Goal: Find contact information: Obtain details needed to contact an individual or organization

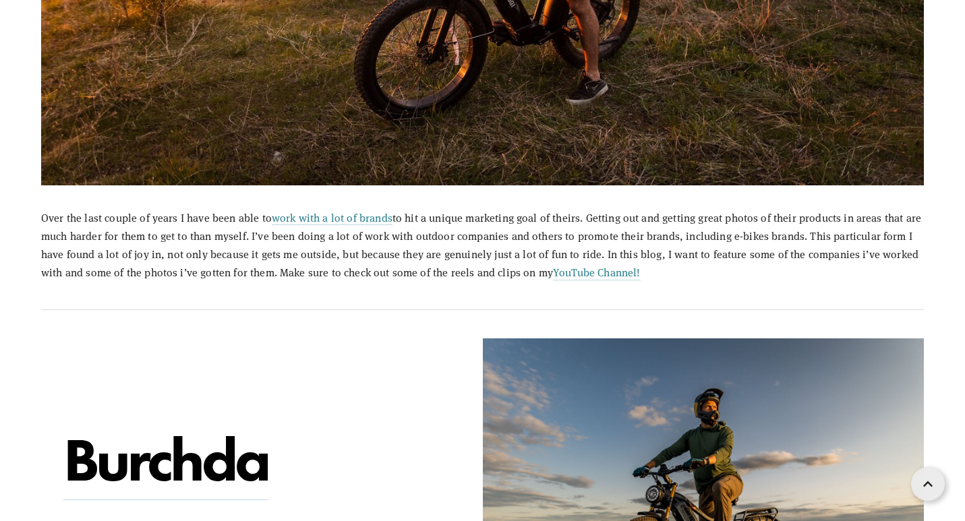
scroll to position [697, 0]
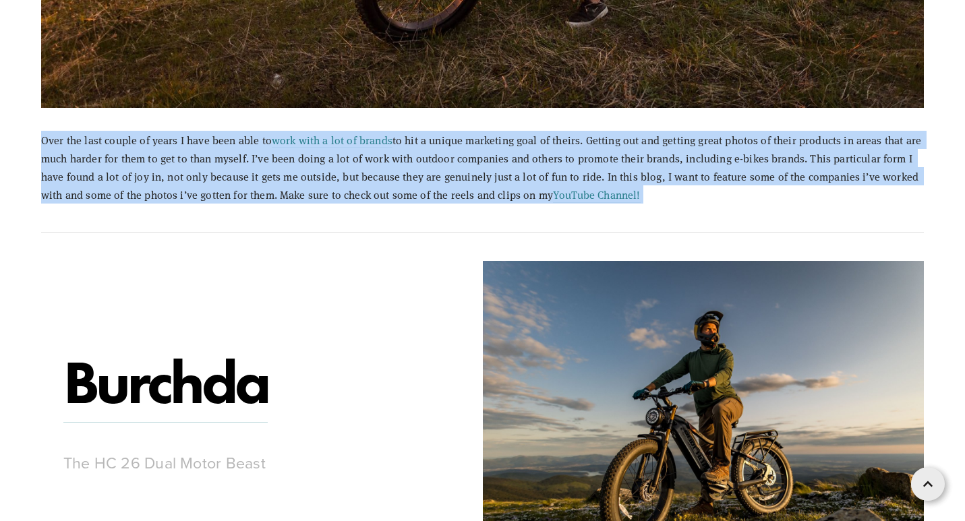
drag, startPoint x: 645, startPoint y: 195, endPoint x: 34, endPoint y: 126, distance: 614.2
click at [34, 126] on div "Over the last couple of years I have been able to work with a lot of brands to …" at bounding box center [483, 167] width 906 height 96
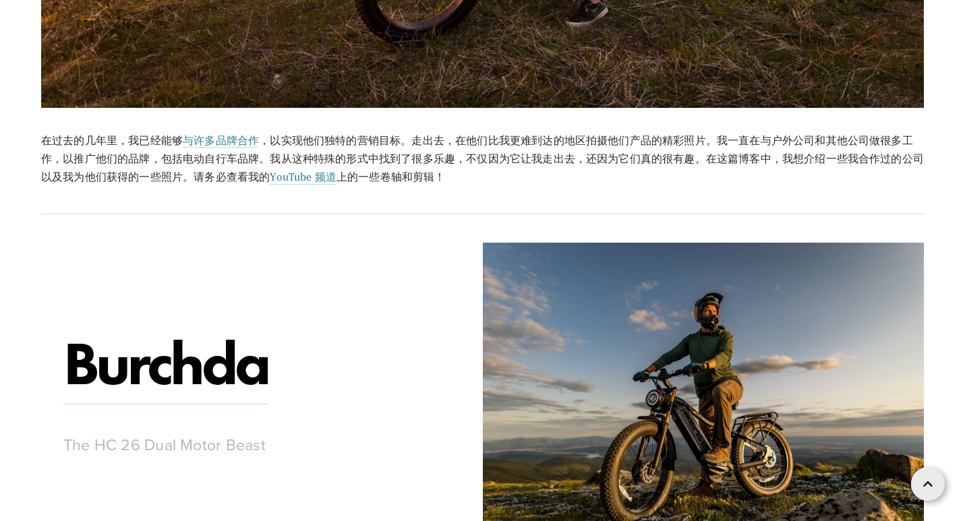
click at [401, 214] on hr at bounding box center [482, 214] width 883 height 1
click at [295, 179] on link "YouTube 频道" at bounding box center [303, 177] width 67 height 16
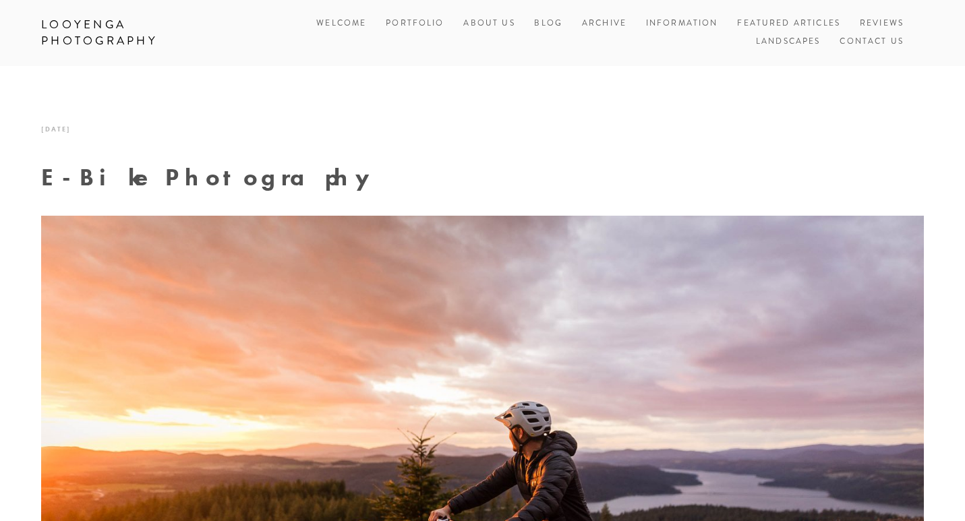
click at [856, 43] on link "Contact Us" at bounding box center [872, 42] width 64 height 18
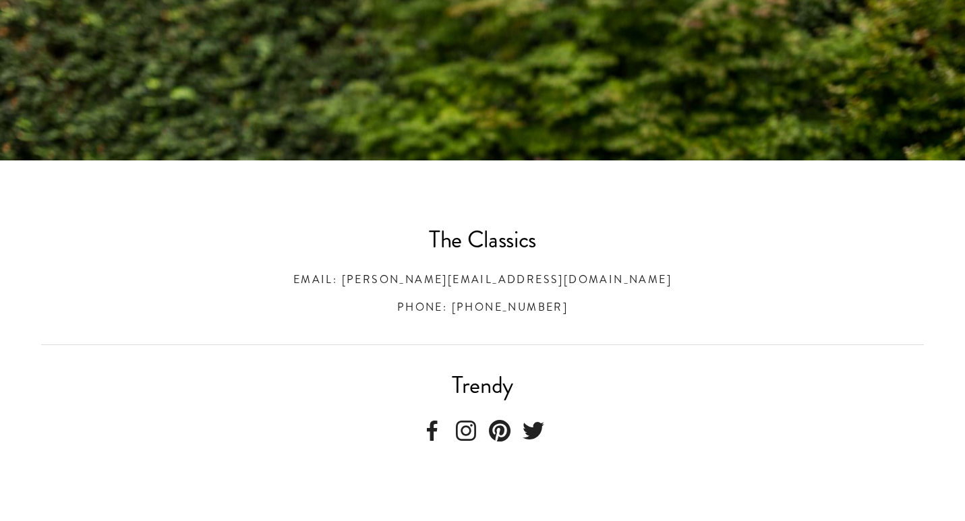
scroll to position [437, 0]
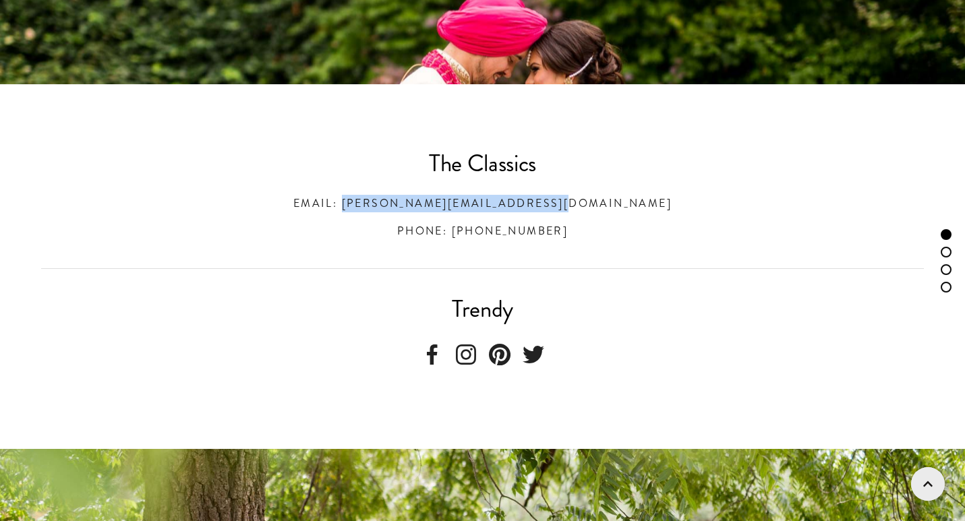
drag, startPoint x: 638, startPoint y: 201, endPoint x: 376, endPoint y: 208, distance: 261.8
click at [376, 208] on h3 "Email: Brent@LooyengaPhotography.com" at bounding box center [482, 204] width 883 height 18
copy h3 "Brent@LooyengaPhotography.com"
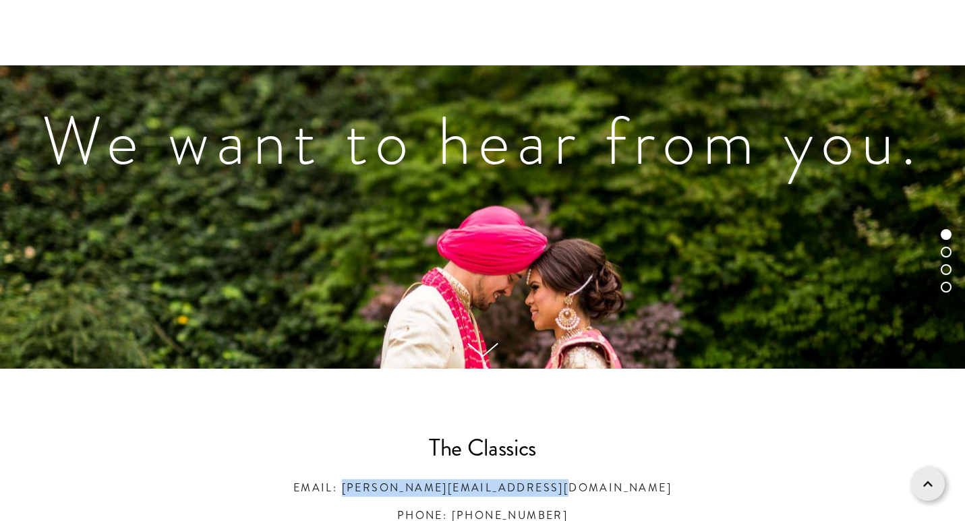
scroll to position [0, 0]
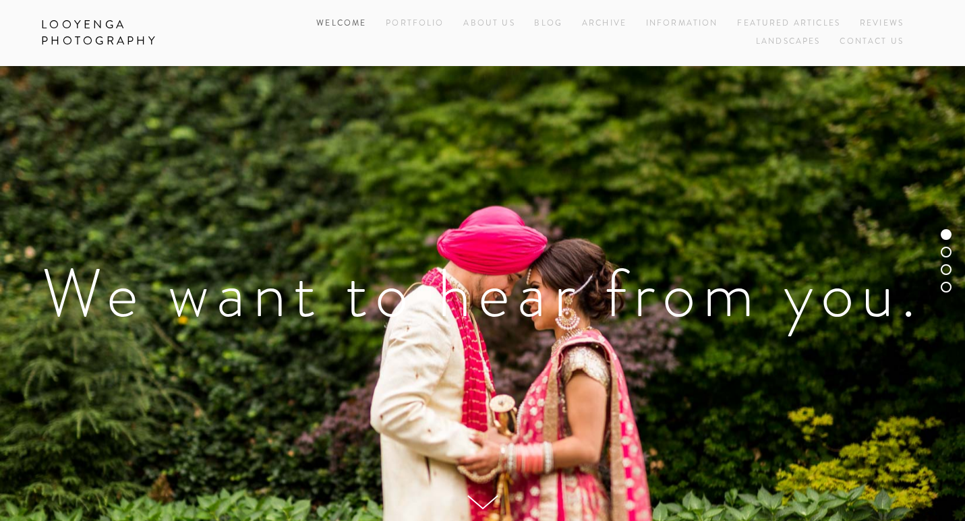
click at [346, 20] on link "Welcome" at bounding box center [341, 24] width 50 height 18
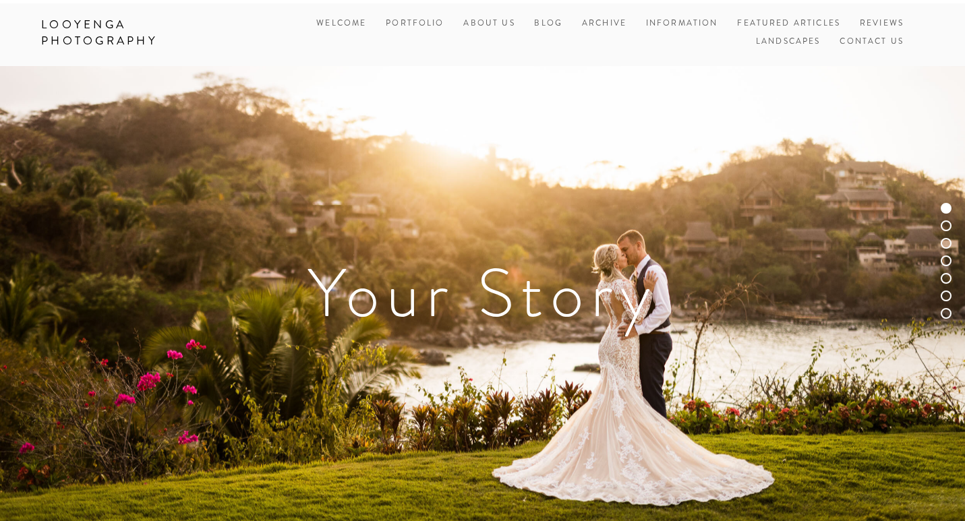
click at [318, 21] on link "Welcome" at bounding box center [341, 24] width 50 height 18
